Goal: Book appointment/travel/reservation

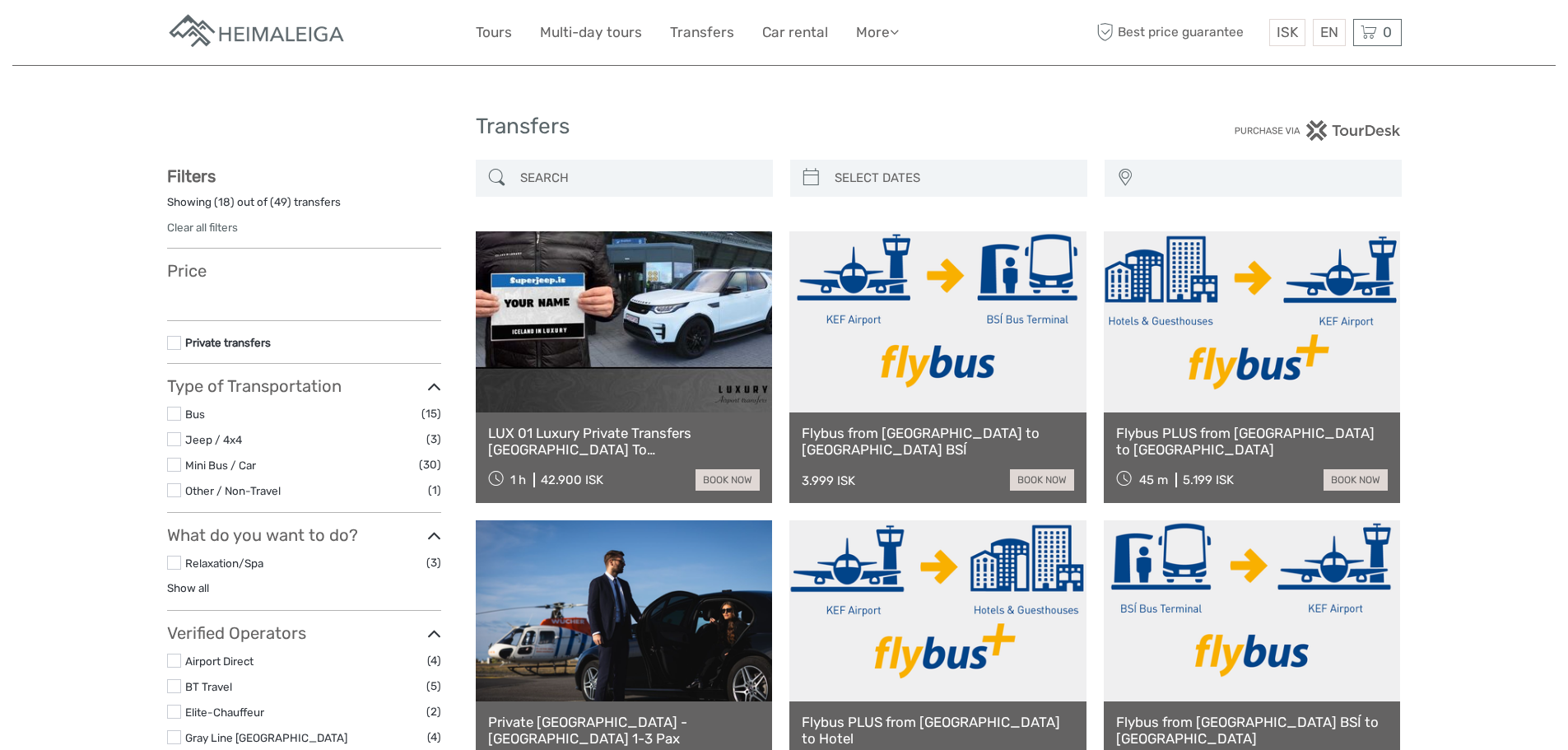
select select
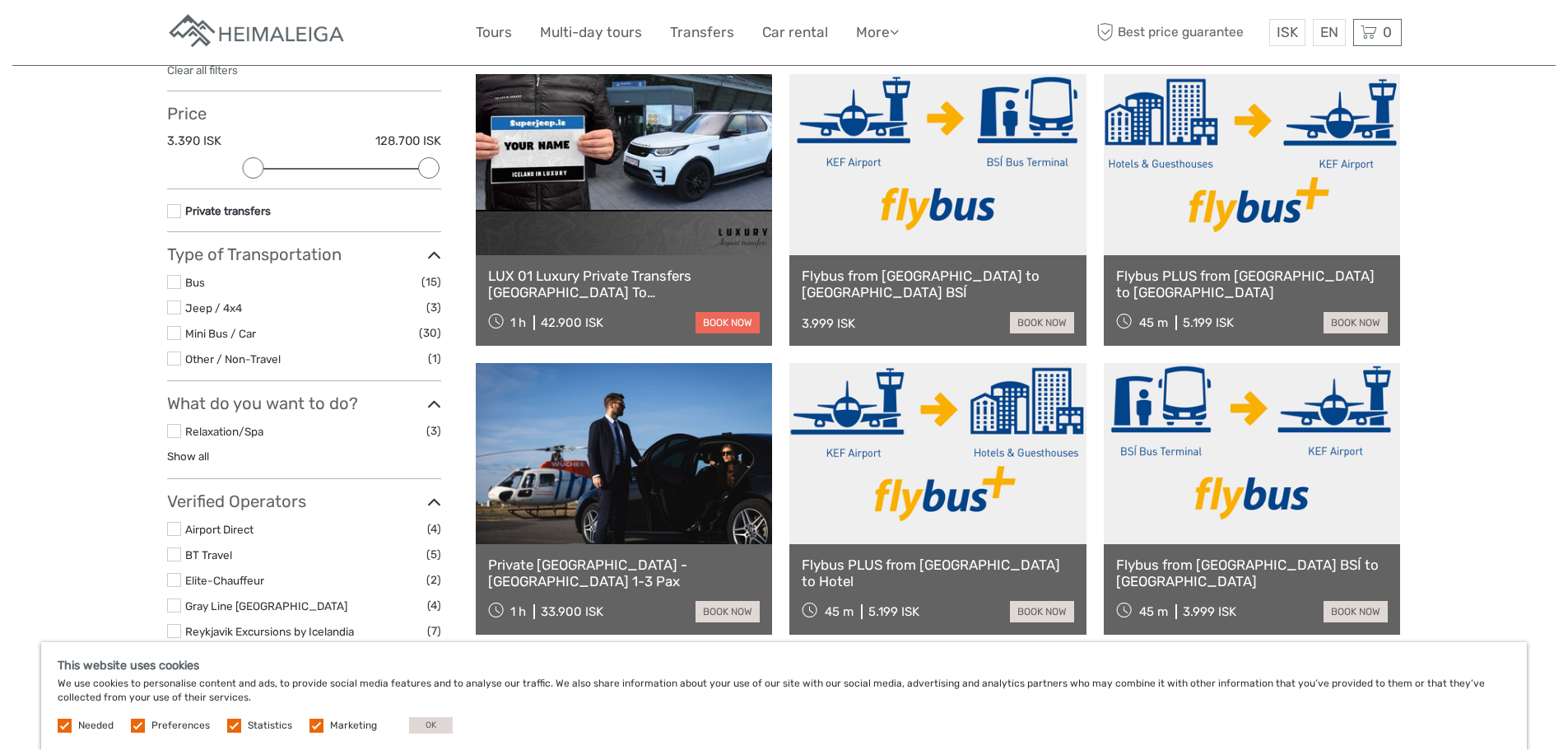
scroll to position [165, 0]
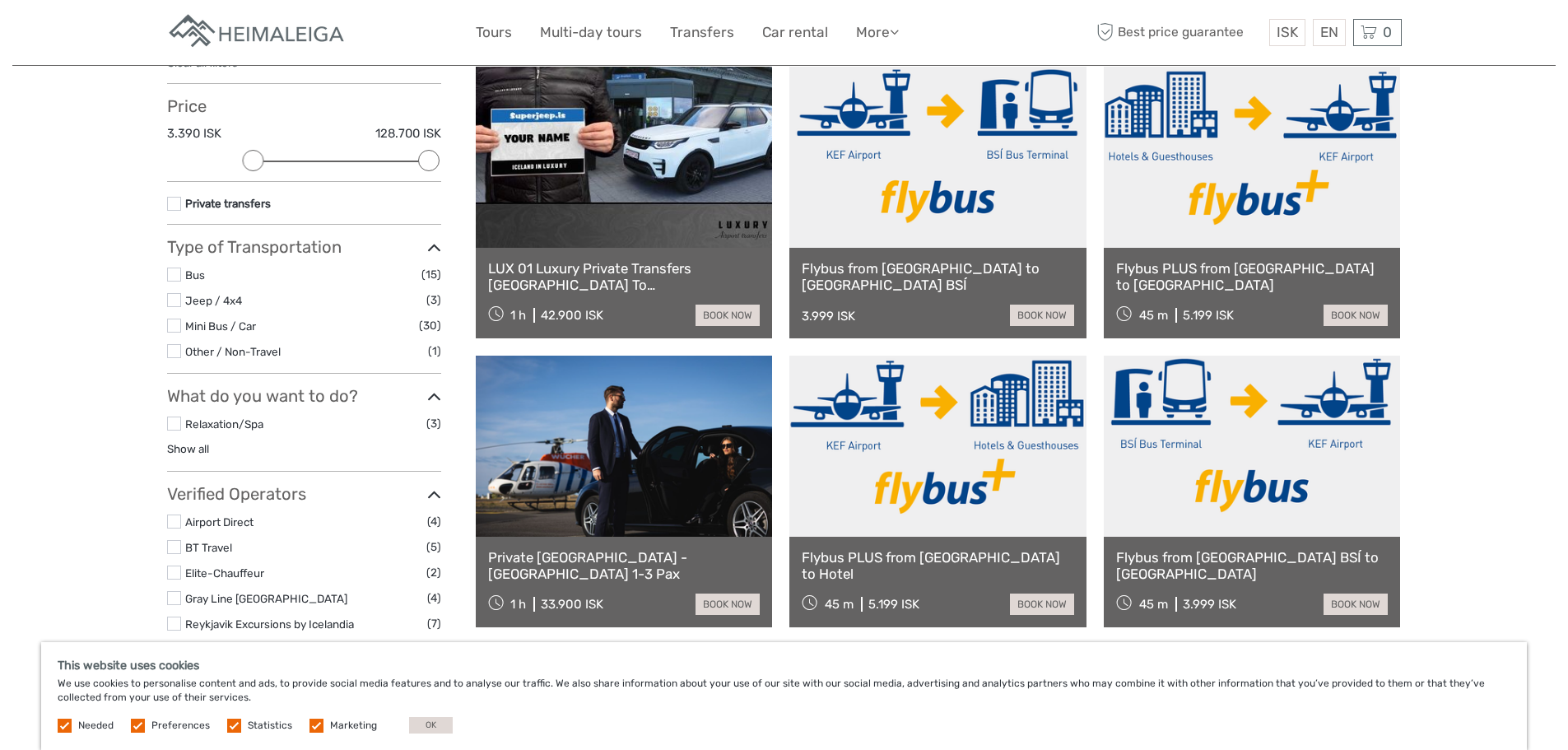
click at [939, 496] on link at bounding box center [938, 446] width 297 height 181
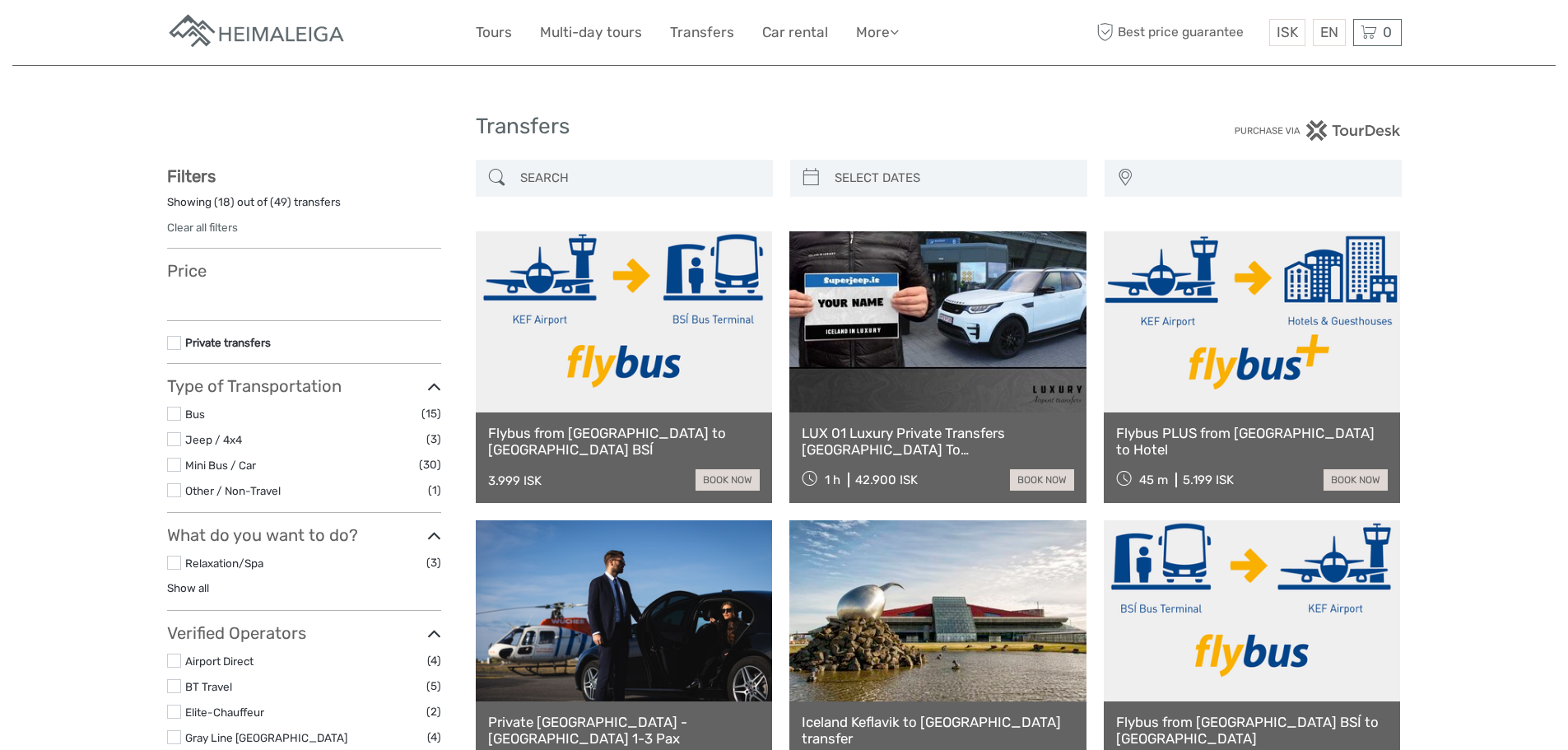
select select
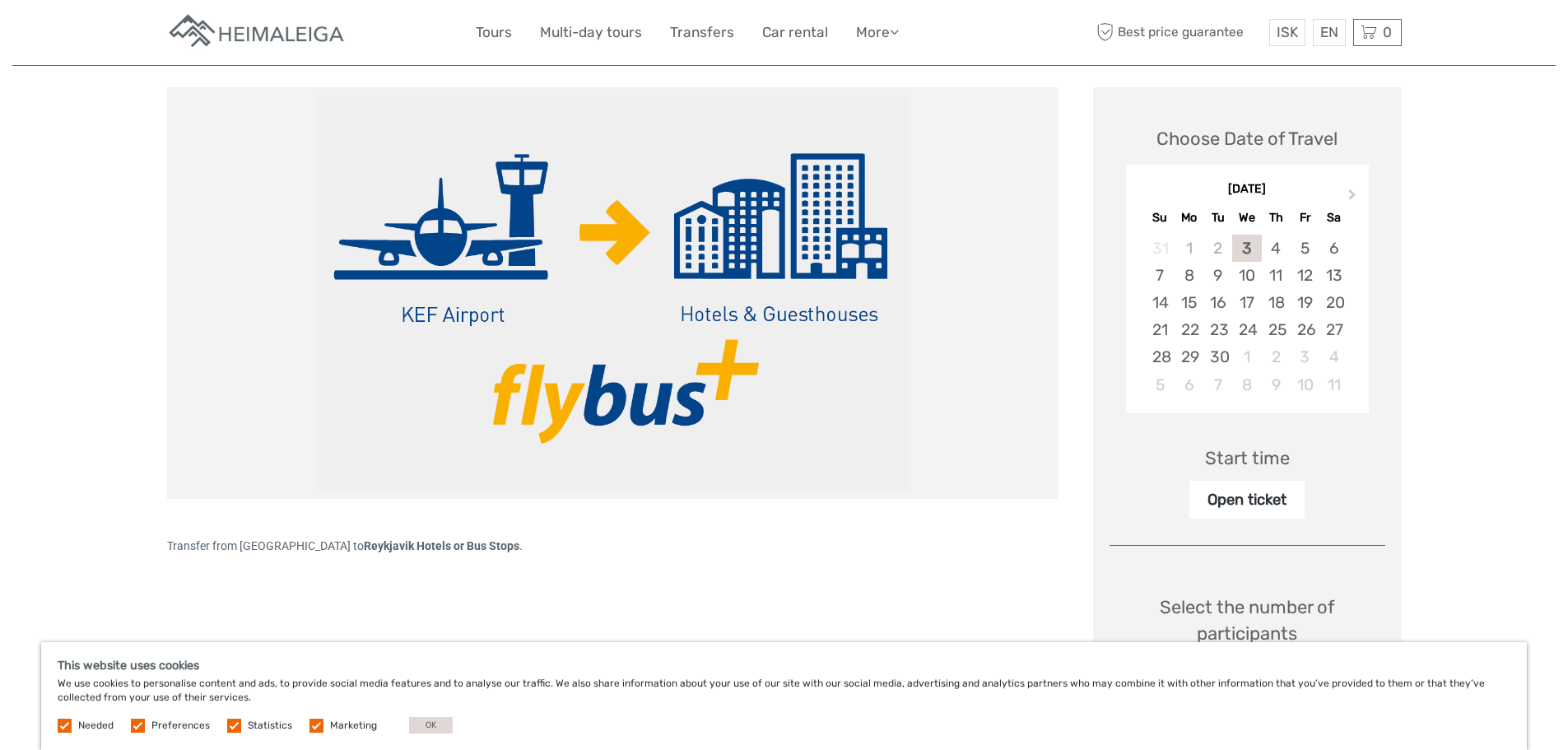
scroll to position [165, 0]
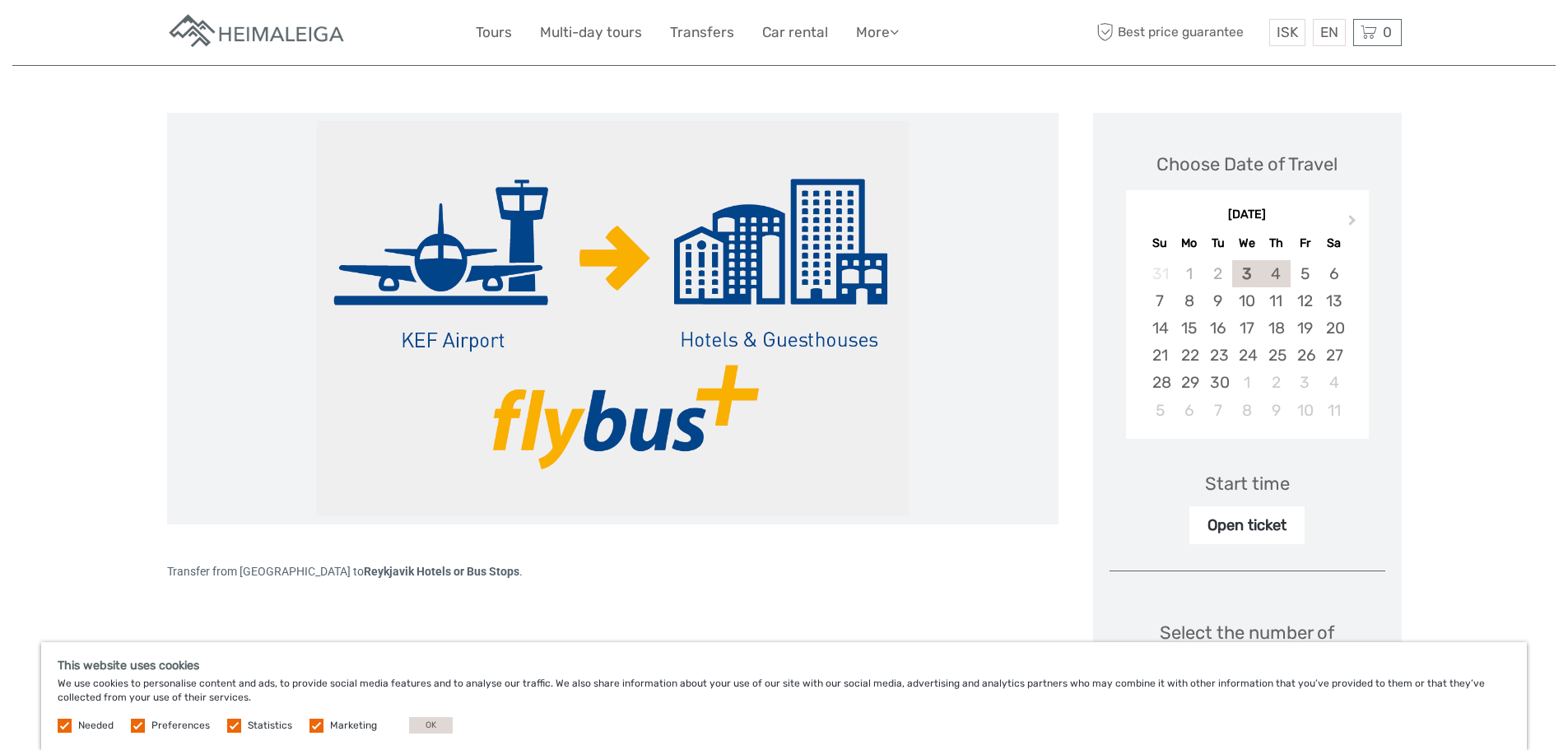
click at [1279, 276] on div "4" at bounding box center [1276, 274] width 29 height 27
click at [763, 336] on img at bounding box center [612, 319] width 593 height 395
click at [813, 284] on img at bounding box center [612, 319] width 593 height 395
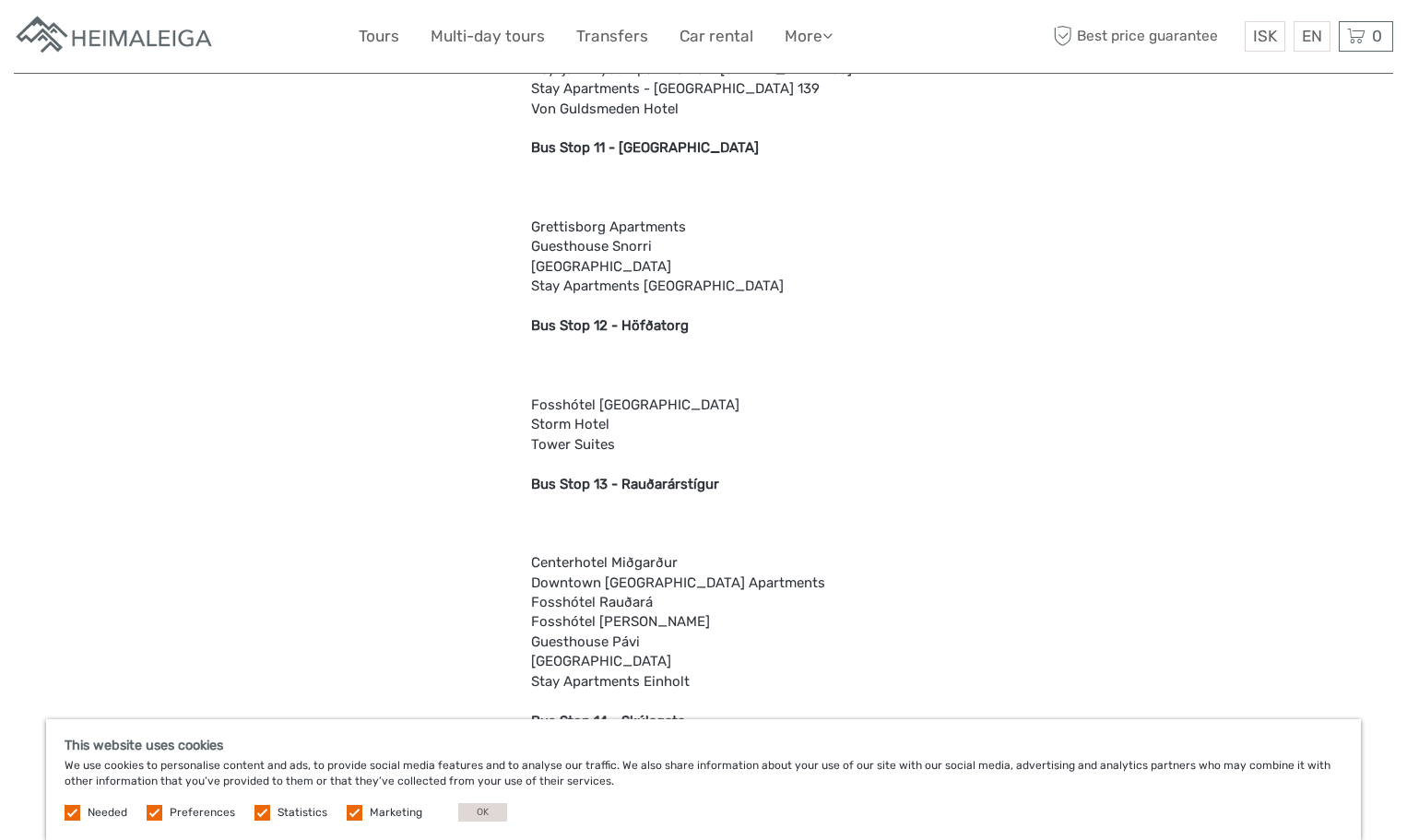
scroll to position [3781, 0]
